Goal: Information Seeking & Learning: Learn about a topic

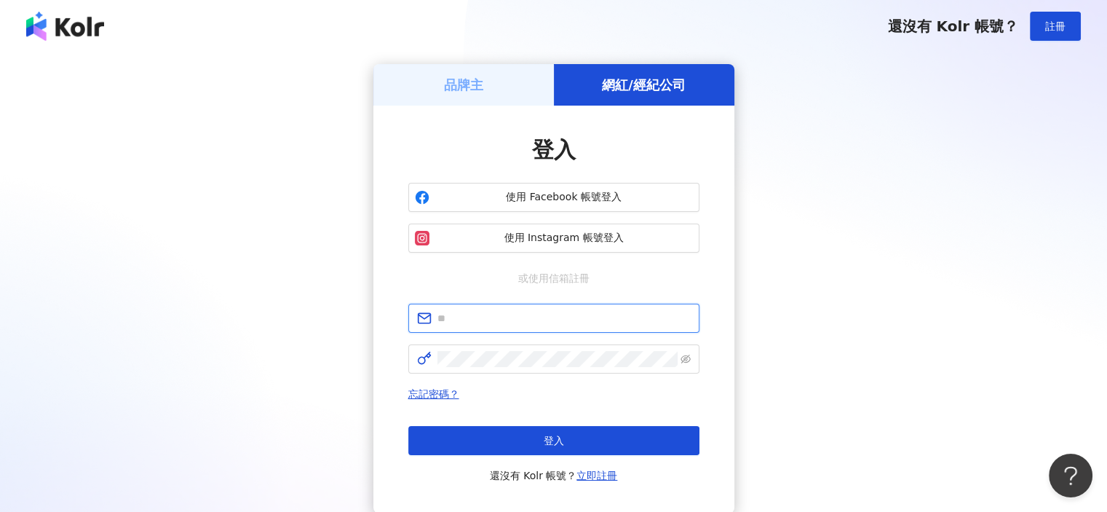
click at [556, 320] on input "text" at bounding box center [564, 318] width 253 height 16
type input "**********"
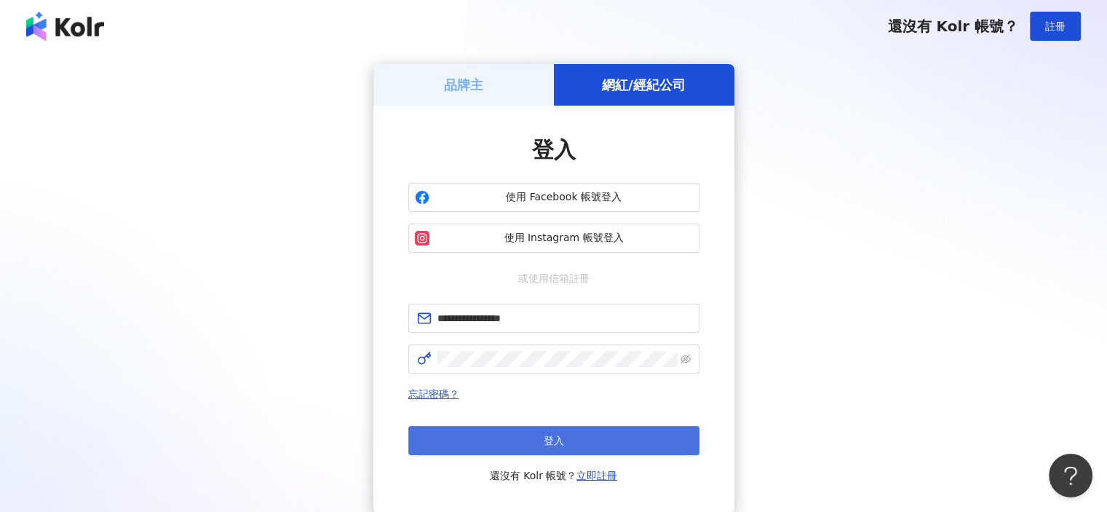
click at [567, 440] on button "登入" at bounding box center [553, 440] width 291 height 29
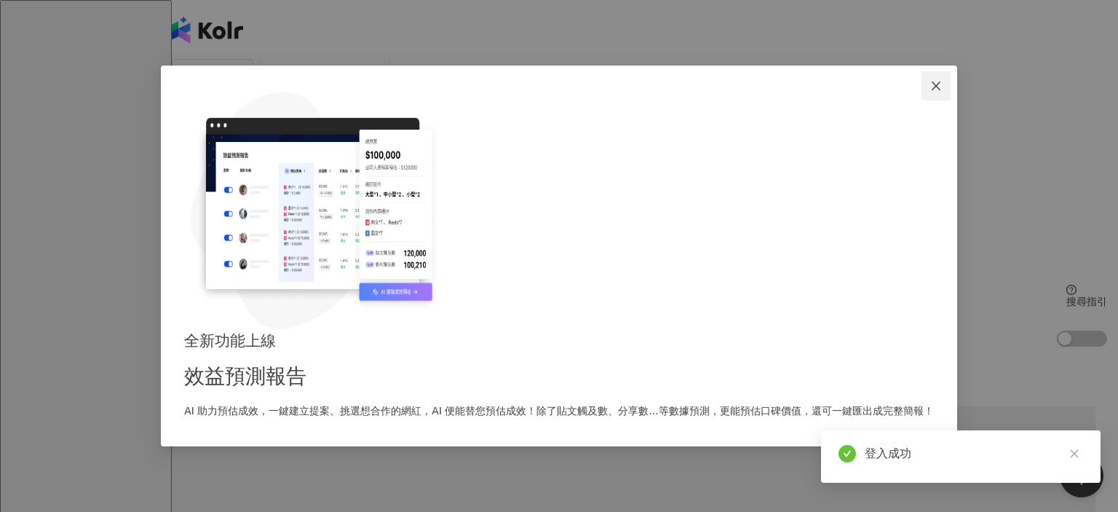
click at [930, 92] on icon "close" at bounding box center [936, 86] width 12 height 12
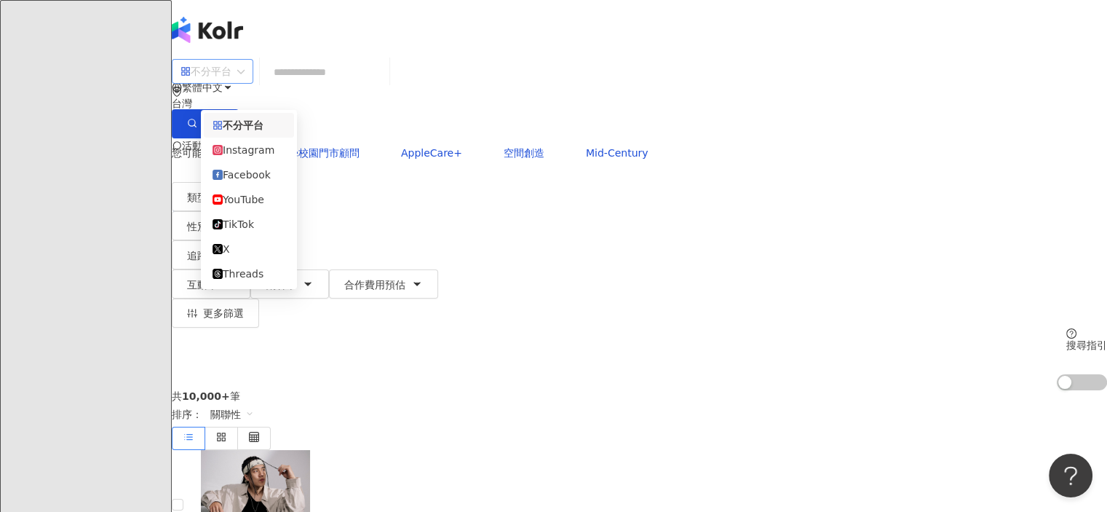
click at [245, 83] on span "不分平台" at bounding box center [213, 71] width 64 height 23
click at [245, 178] on div "Facebook" at bounding box center [249, 175] width 73 height 16
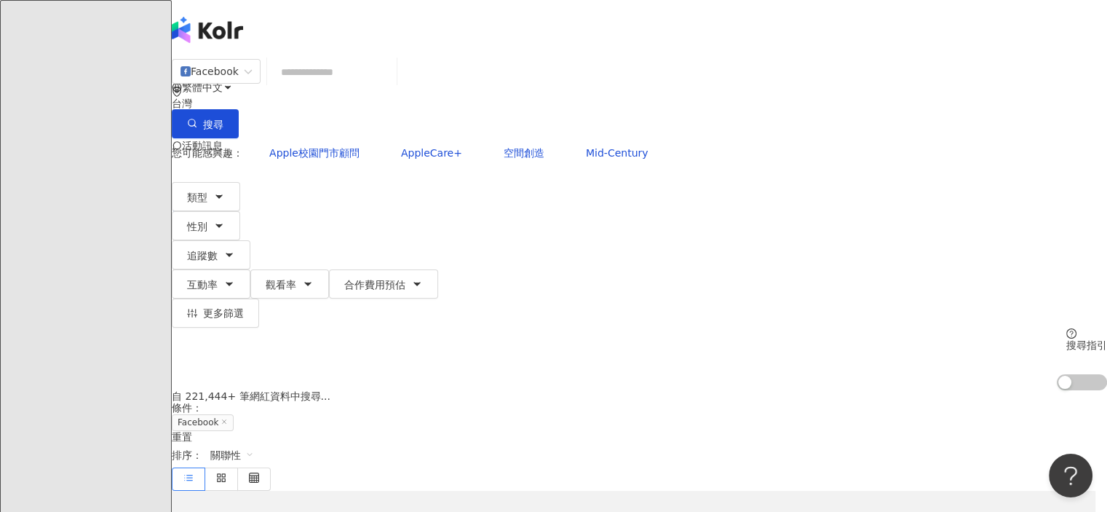
click at [391, 86] on input "search" at bounding box center [332, 72] width 118 height 28
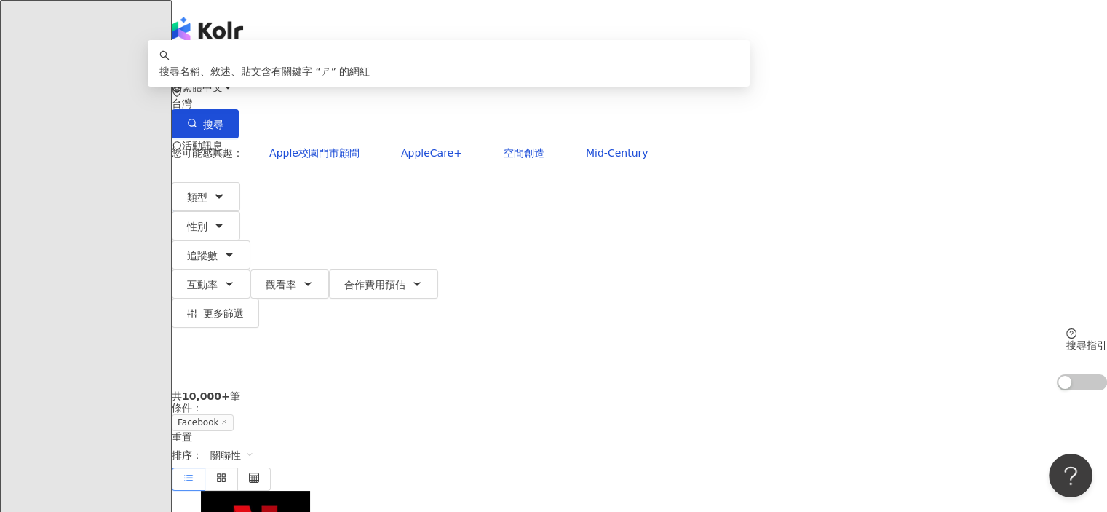
type input "*"
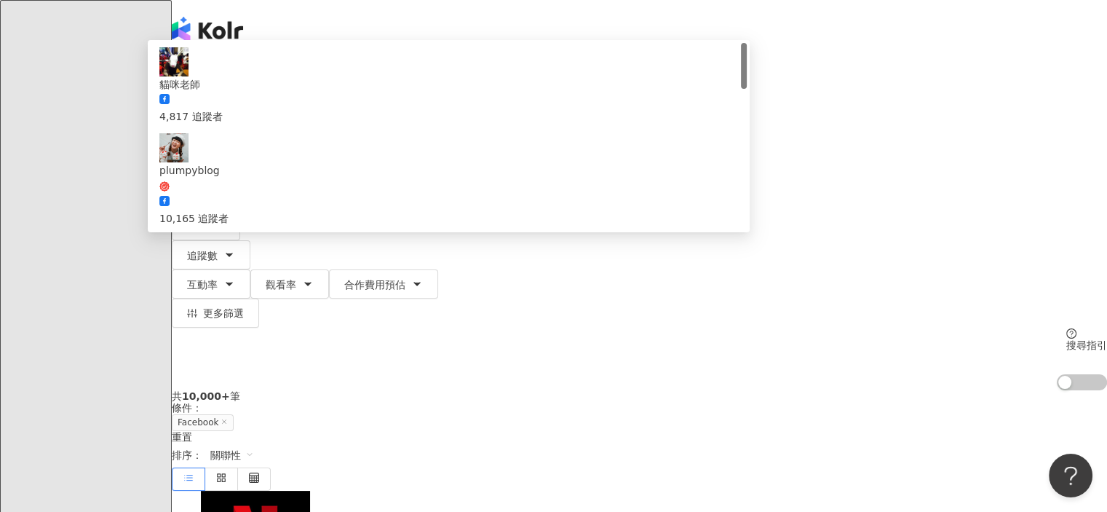
type input "**"
click at [247, 188] on div "Facebook ** 台灣 搜尋 a1998ea2-f951-4f4a-a49a-18e4f4c080b1 貓咪老師 4,817 追蹤者 plumpyblo…" at bounding box center [640, 224] width 936 height 332
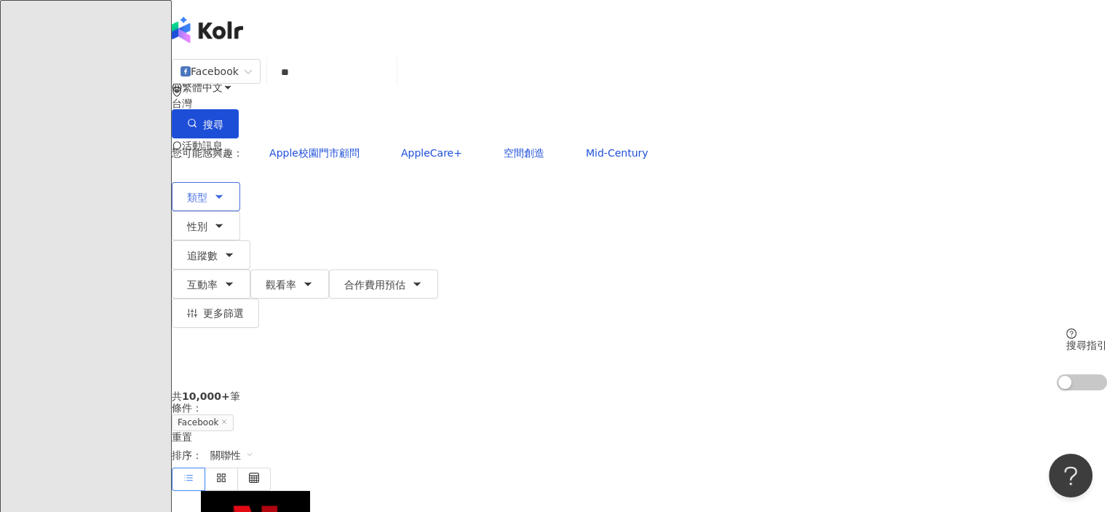
click at [225, 191] on icon "button" at bounding box center [219, 197] width 12 height 12
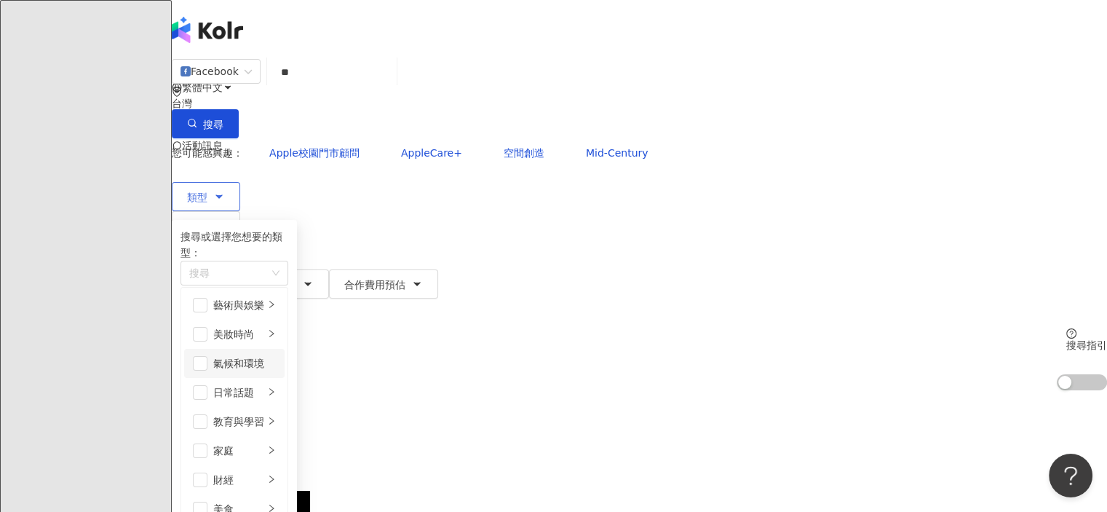
scroll to position [364, 0]
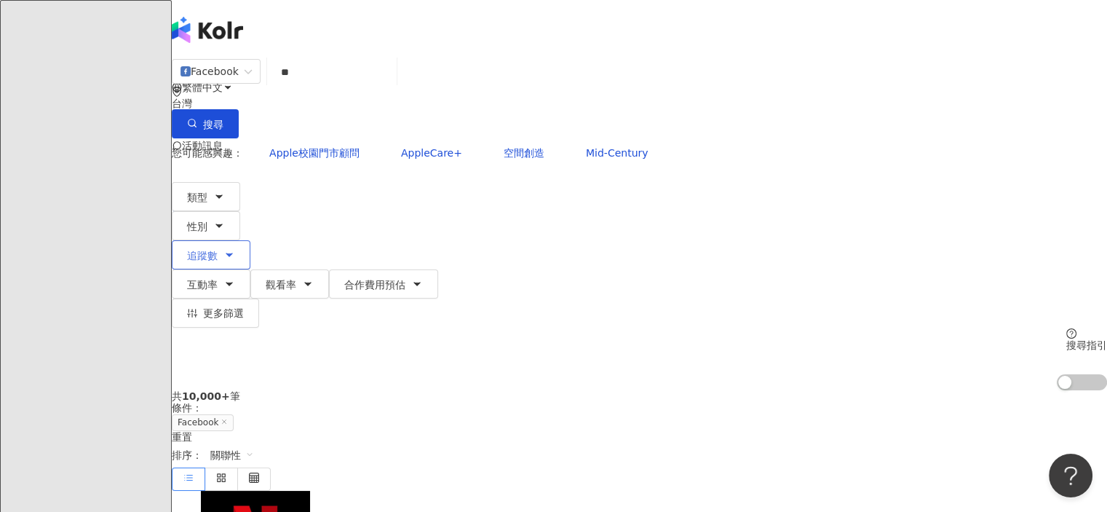
click at [235, 249] on icon "button" at bounding box center [230, 255] width 12 height 12
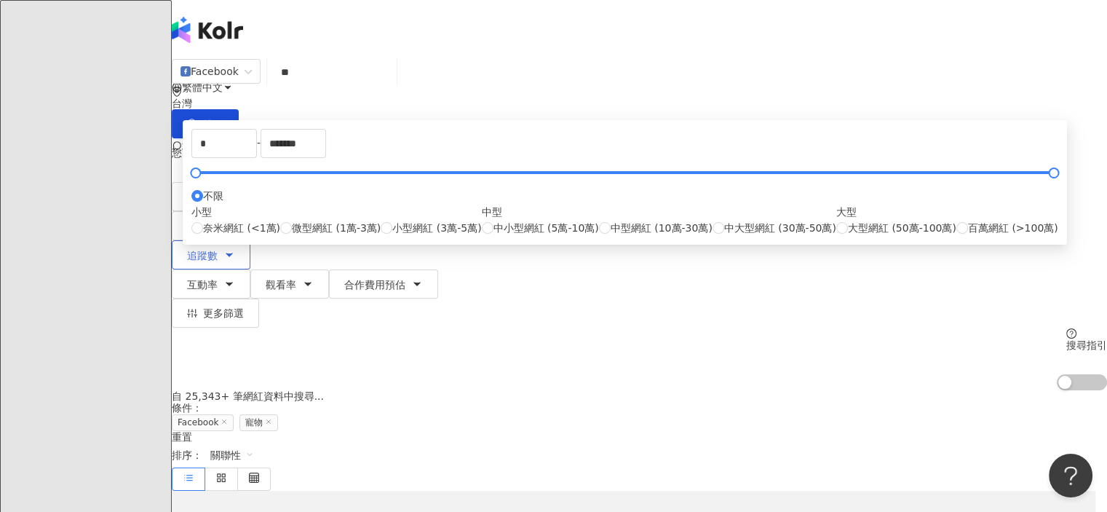
click at [235, 249] on icon "button" at bounding box center [230, 255] width 12 height 12
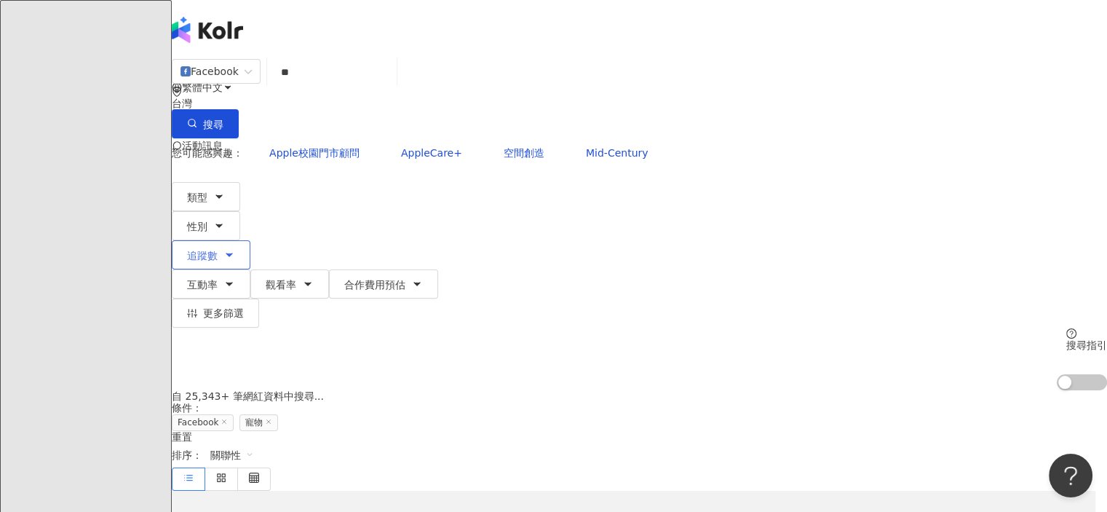
click at [235, 249] on icon "button" at bounding box center [230, 255] width 12 height 12
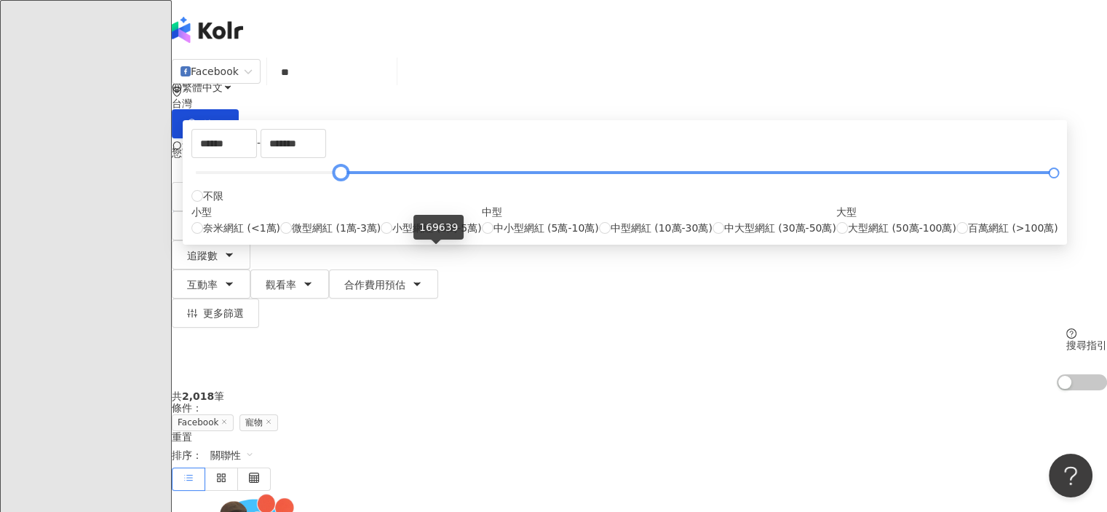
drag, startPoint x: 371, startPoint y: 255, endPoint x: 435, endPoint y: 256, distance: 64.1
click at [345, 177] on div at bounding box center [341, 173] width 8 height 8
type input "******"
drag, startPoint x: 435, startPoint y: 257, endPoint x: 414, endPoint y: 256, distance: 21.2
click at [287, 177] on div at bounding box center [283, 173] width 8 height 8
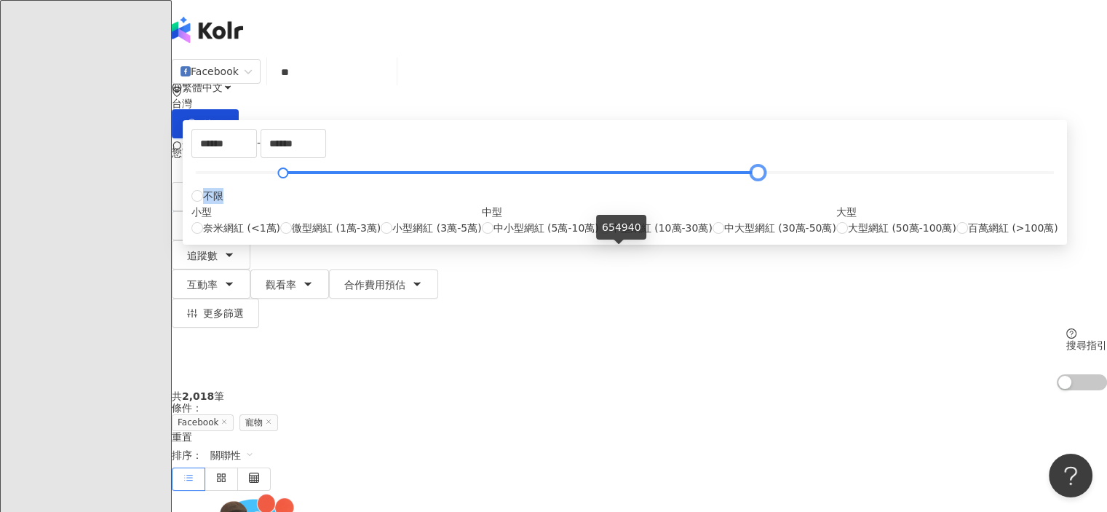
drag, startPoint x: 754, startPoint y: 253, endPoint x: 624, endPoint y: 264, distance: 130.7
click at [624, 236] on div "****** - ****** 不限 小型 奈米網紅 (<1萬) 微型網紅 (1萬-3萬) 小型網紅 (3萬-5萬) 中型 中小型網紅 (5萬-10萬) 中型…" at bounding box center [624, 182] width 867 height 107
type input "******"
click at [863, 177] on div at bounding box center [867, 173] width 8 height 8
click at [872, 163] on div "您可能感興趣： Apple校園門市顧問 AppleCare+ 空間創造 Mid-Century 類型 性別 追蹤數 互動率 觀看率 合作費用預估 更多篩選 *…" at bounding box center [640, 264] width 936 height 252
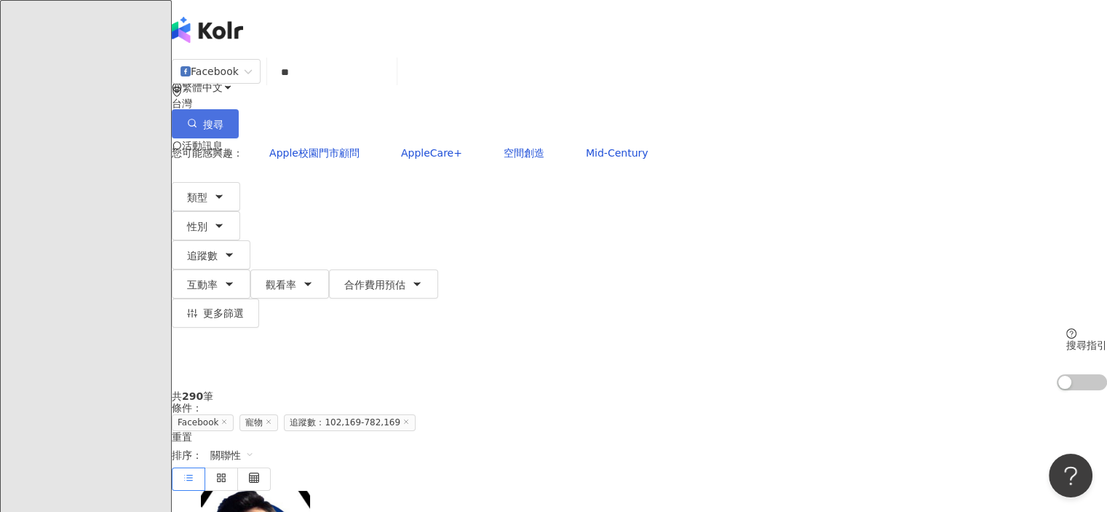
click at [197, 118] on icon "button" at bounding box center [192, 123] width 10 height 10
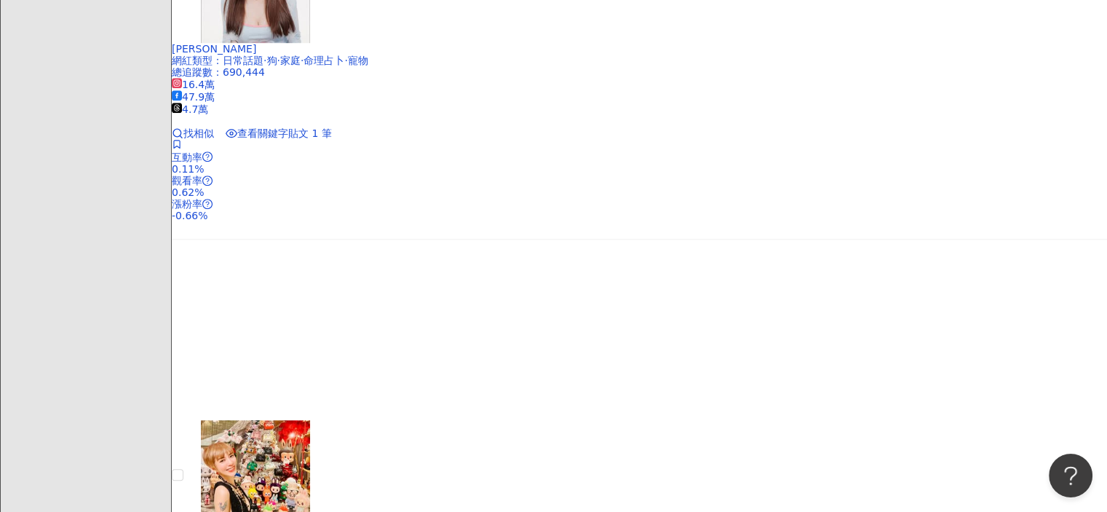
scroll to position [946, 0]
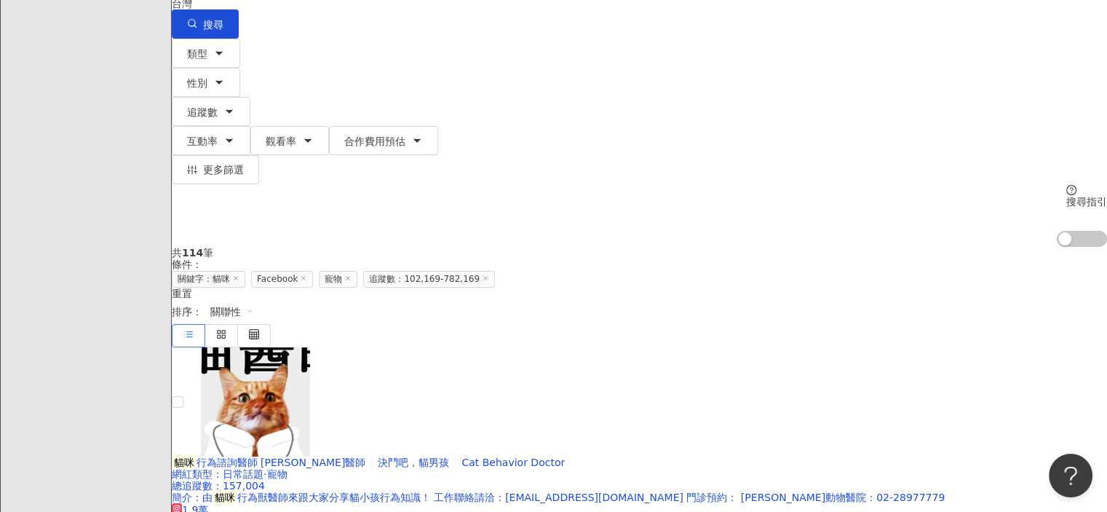
scroll to position [0, 0]
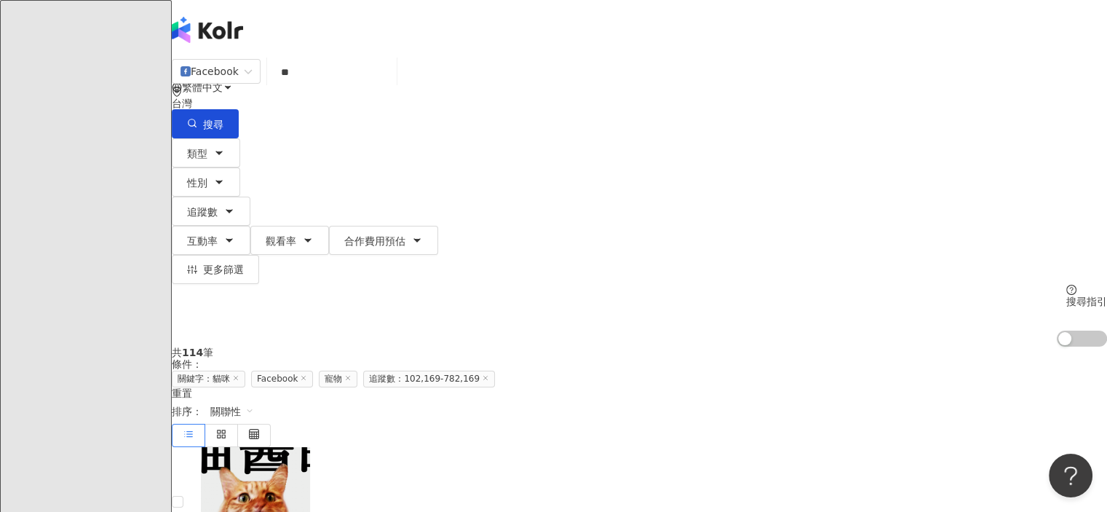
click at [358, 85] on input "**" at bounding box center [332, 72] width 118 height 28
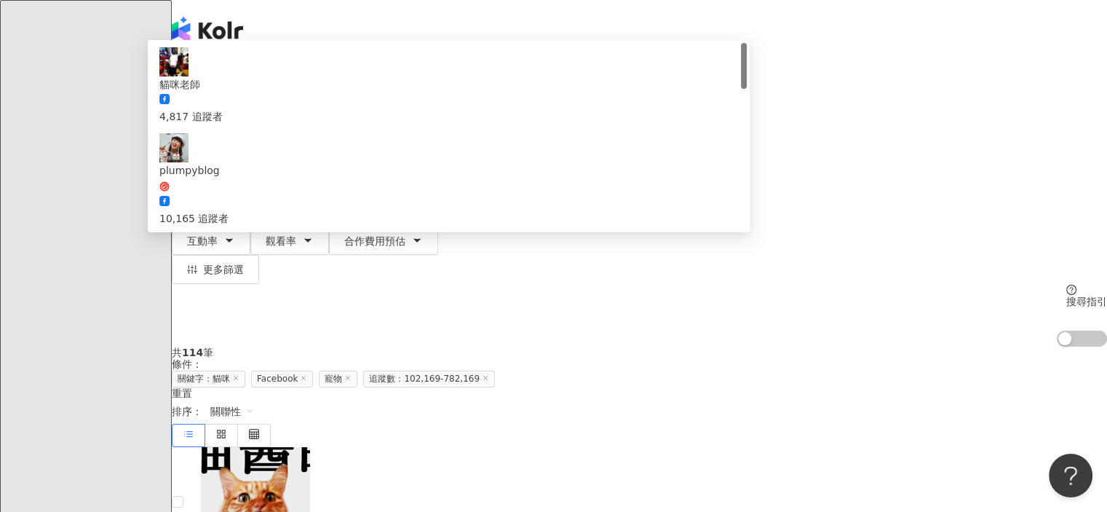
type input "*"
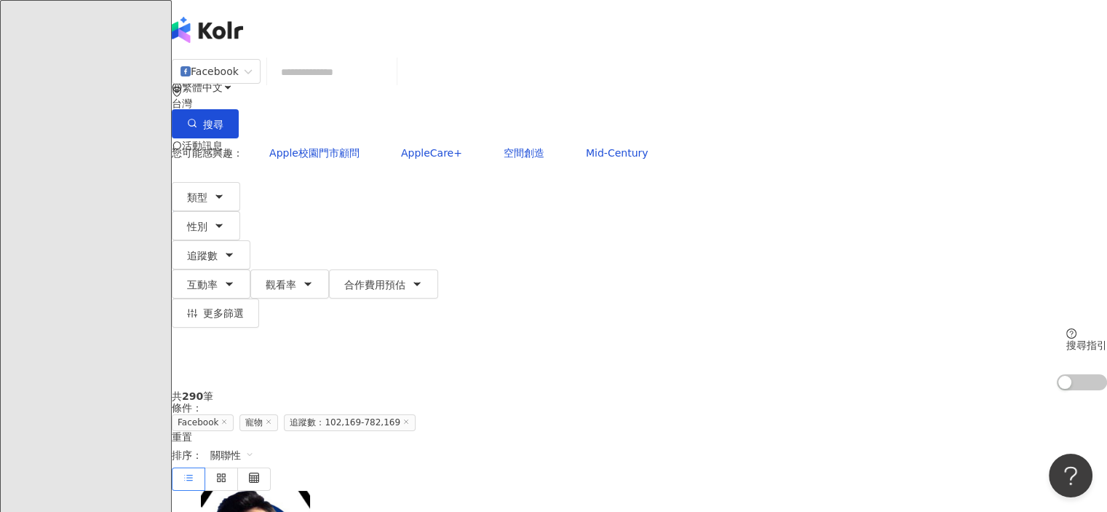
scroll to position [73, 0]
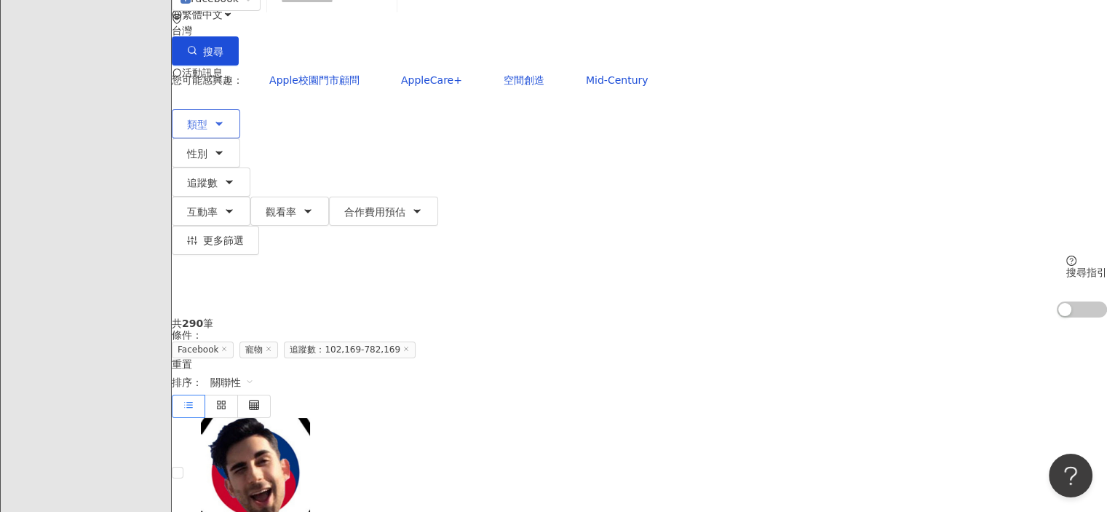
click at [225, 118] on icon "button" at bounding box center [219, 124] width 12 height 12
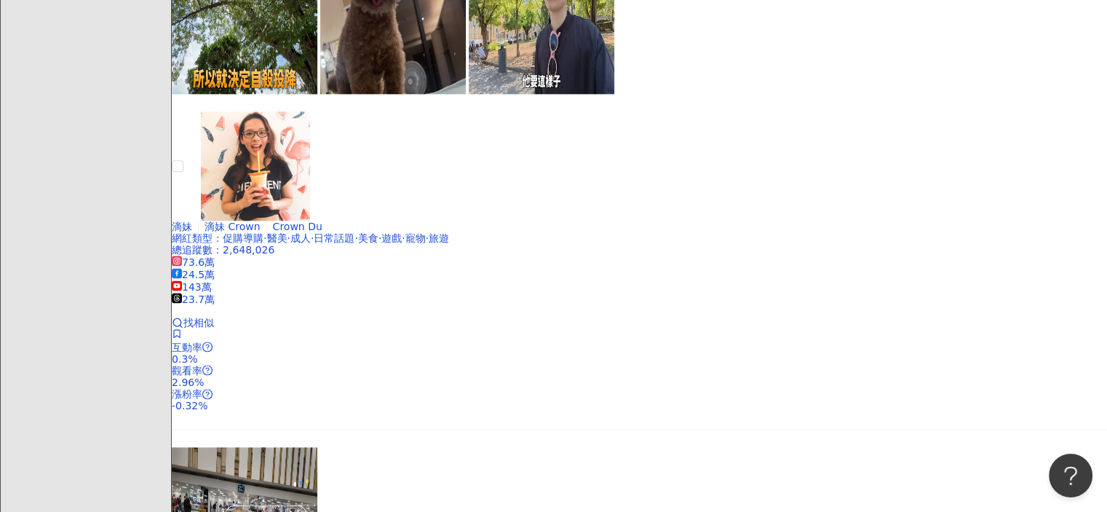
scroll to position [2184, 0]
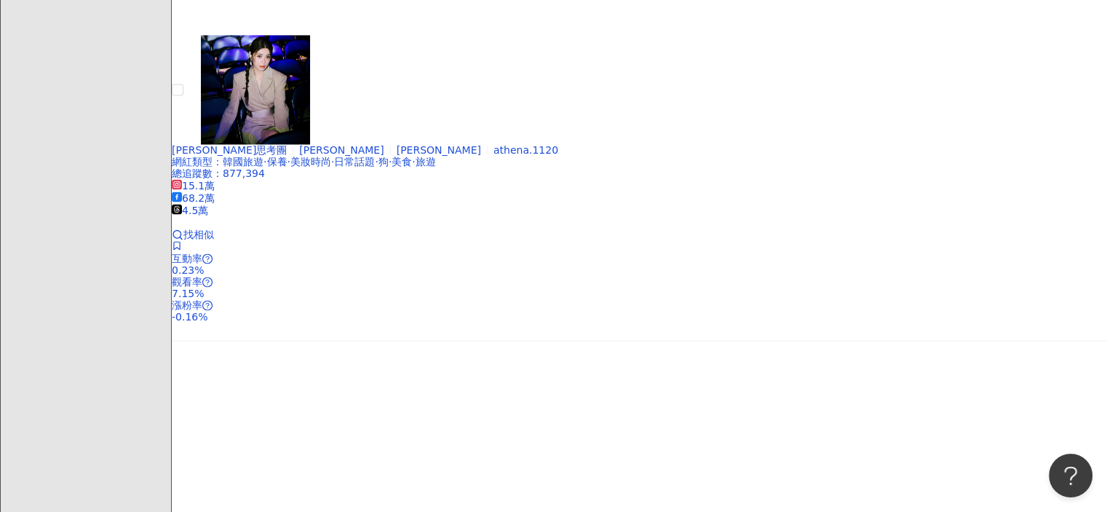
scroll to position [2517, 0]
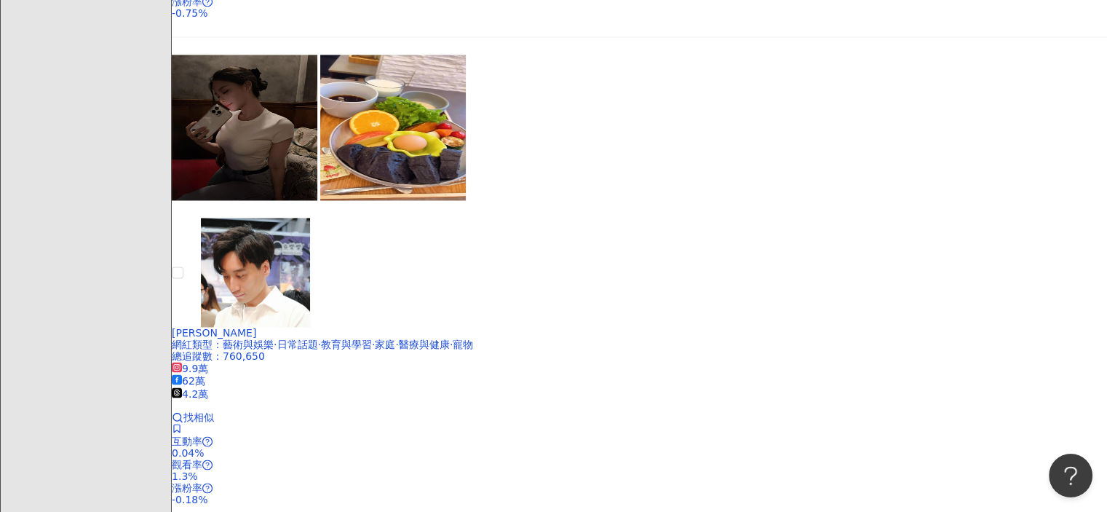
scroll to position [2330, 0]
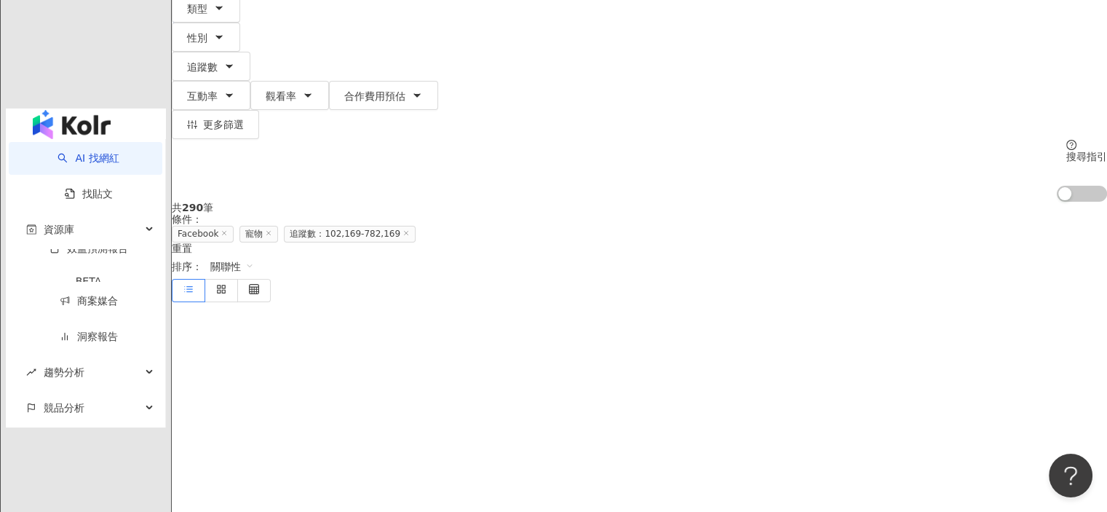
scroll to position [82, 0]
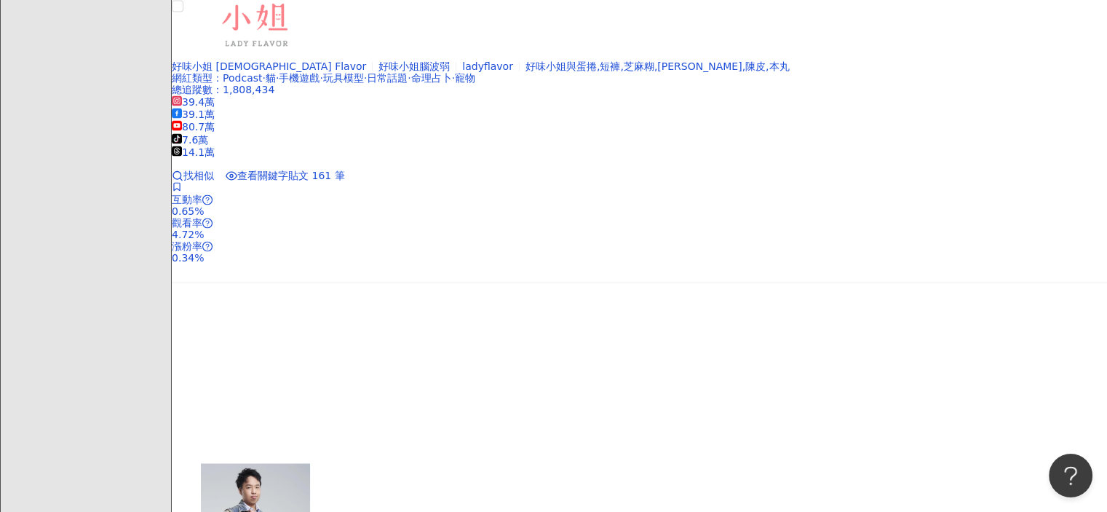
scroll to position [2417, 0]
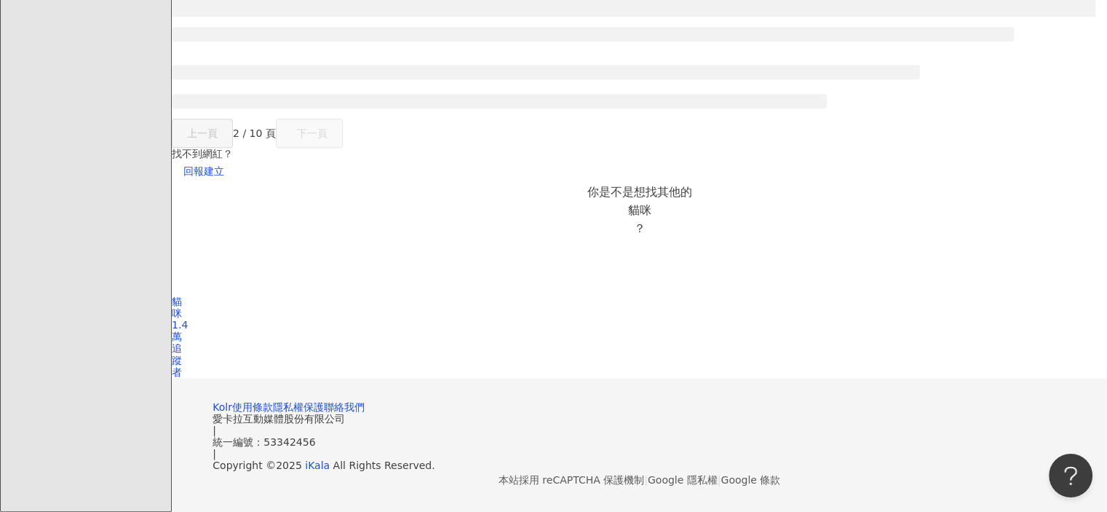
scroll to position [821, 0]
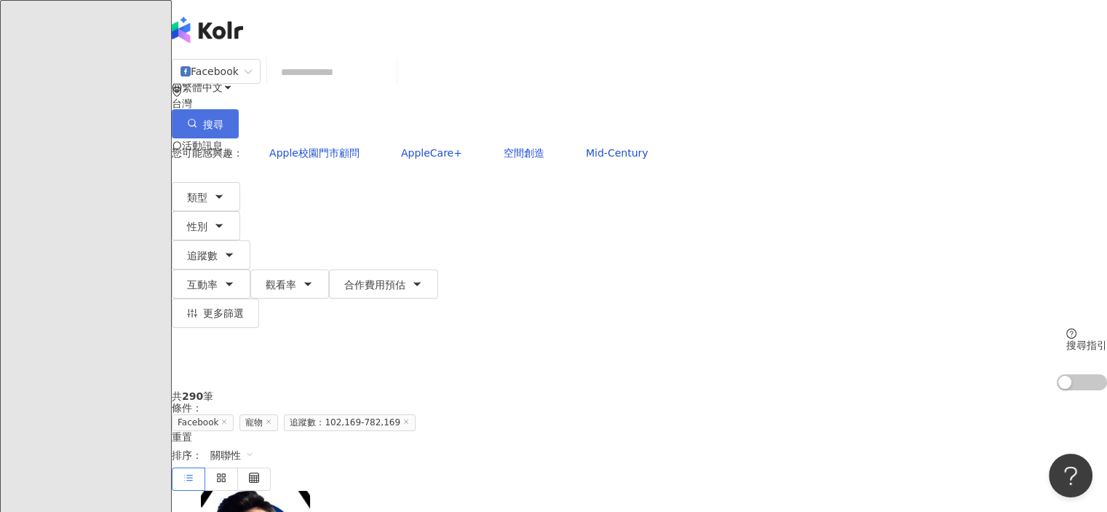
click at [239, 109] on button "搜尋" at bounding box center [205, 123] width 67 height 29
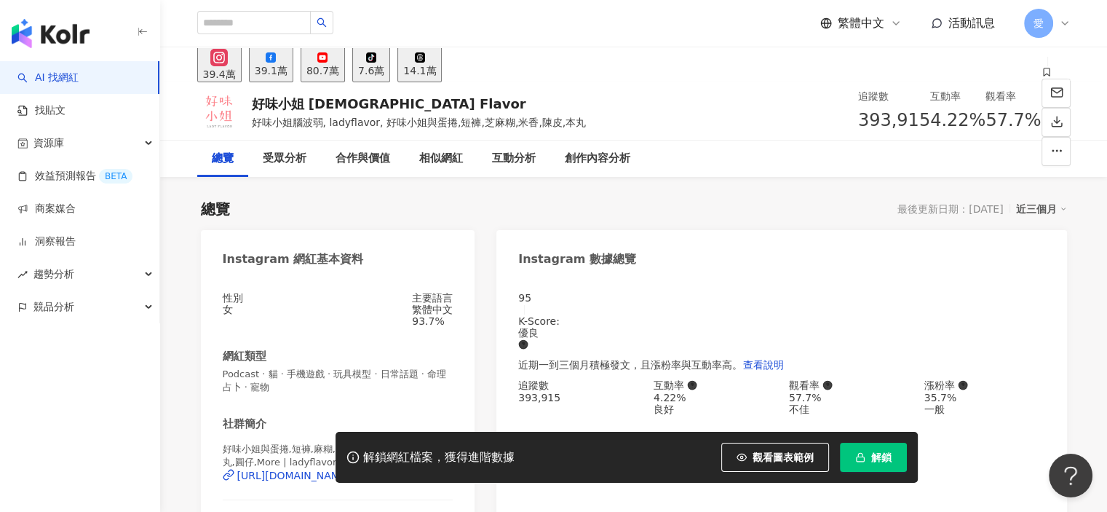
scroll to position [146, 0]
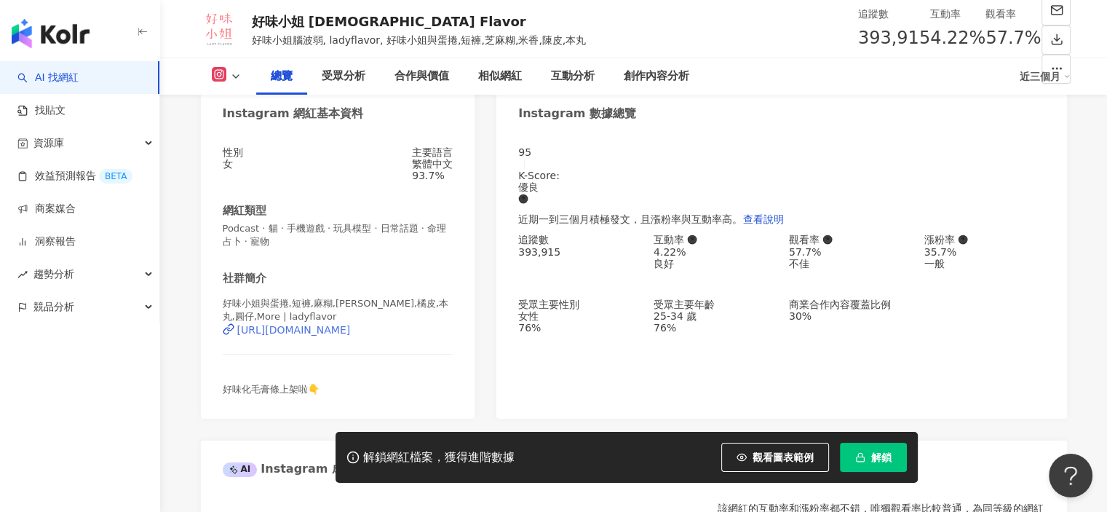
click at [321, 329] on div "https://www.instagram.com/ladyflavor/" at bounding box center [294, 330] width 114 height 12
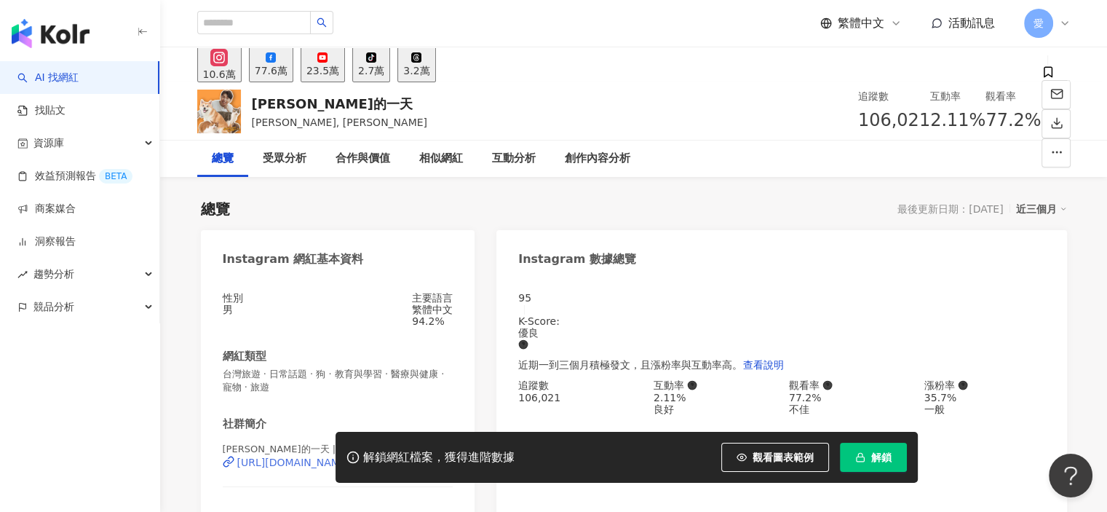
click at [332, 456] on div "https://www.instagram.com/nana_aleng/" at bounding box center [294, 462] width 114 height 12
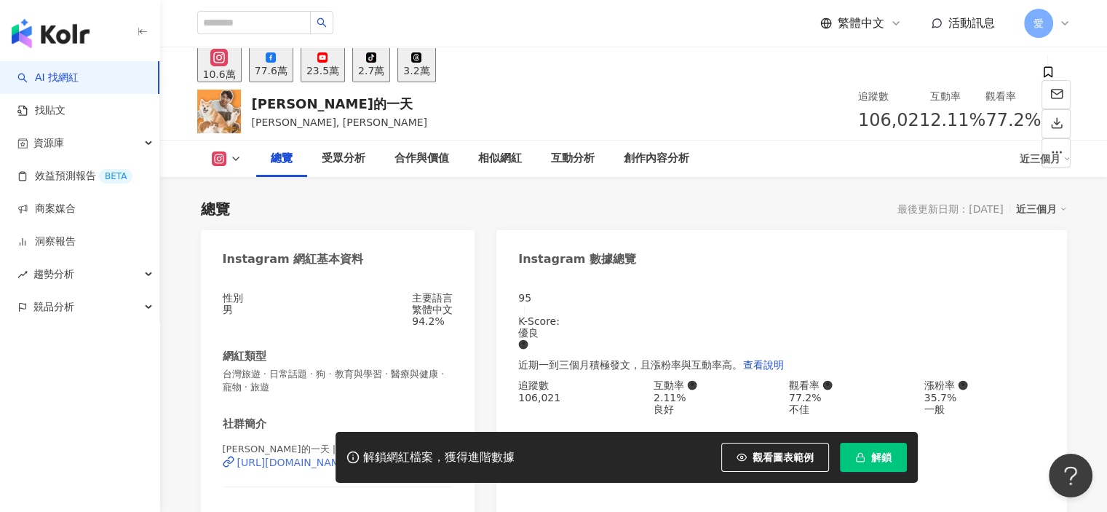
scroll to position [146, 0]
